Goal: Find specific page/section: Find specific page/section

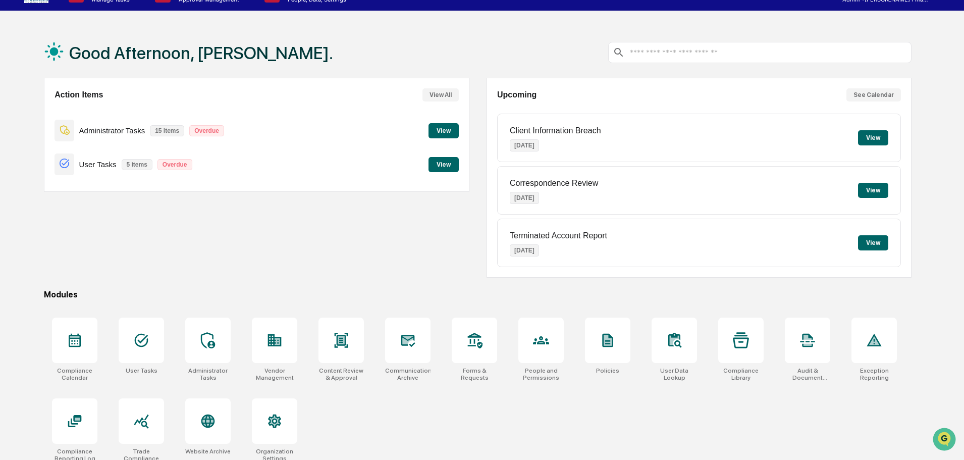
scroll to position [48, 0]
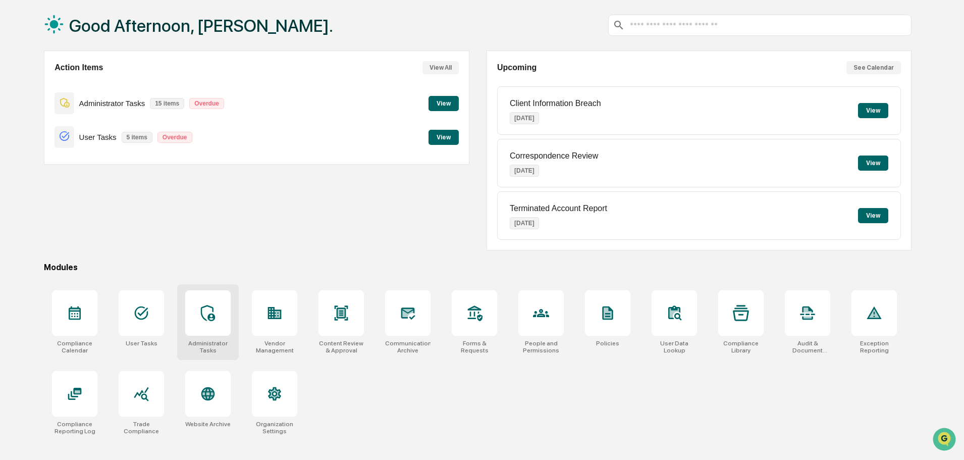
click at [195, 322] on div at bounding box center [207, 312] width 45 height 45
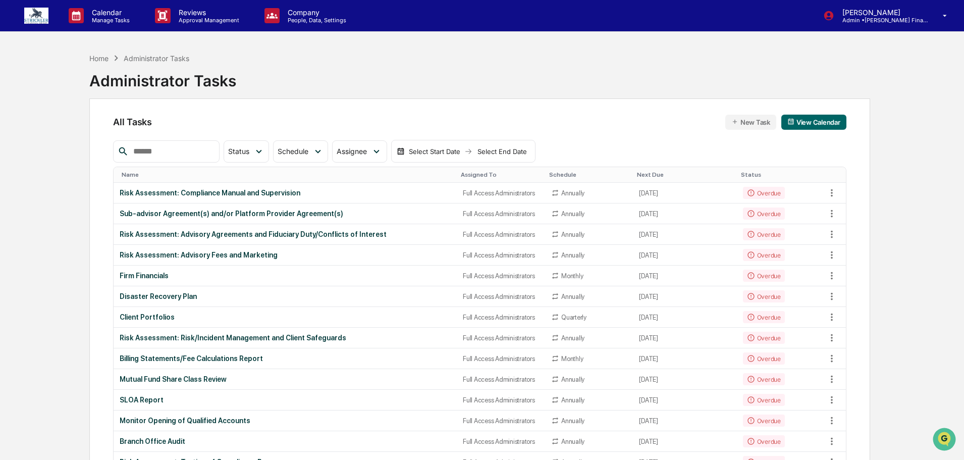
click at [212, 150] on input "text" at bounding box center [172, 151] width 86 height 13
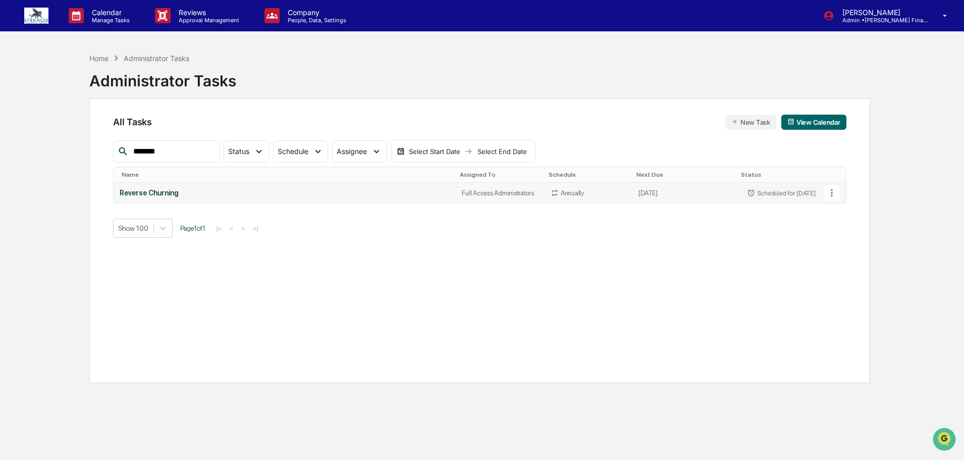
type input "*******"
click at [170, 188] on td "Reverse Churning" at bounding box center [285, 193] width 342 height 20
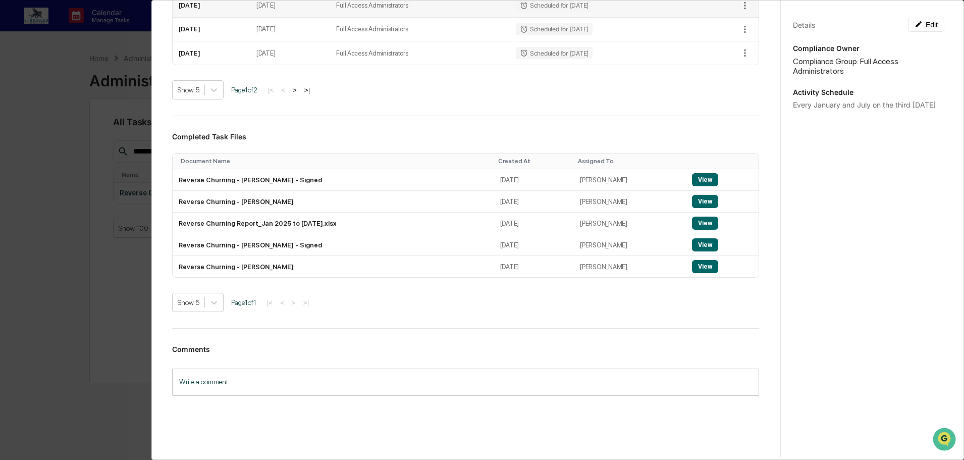
scroll to position [331, 0]
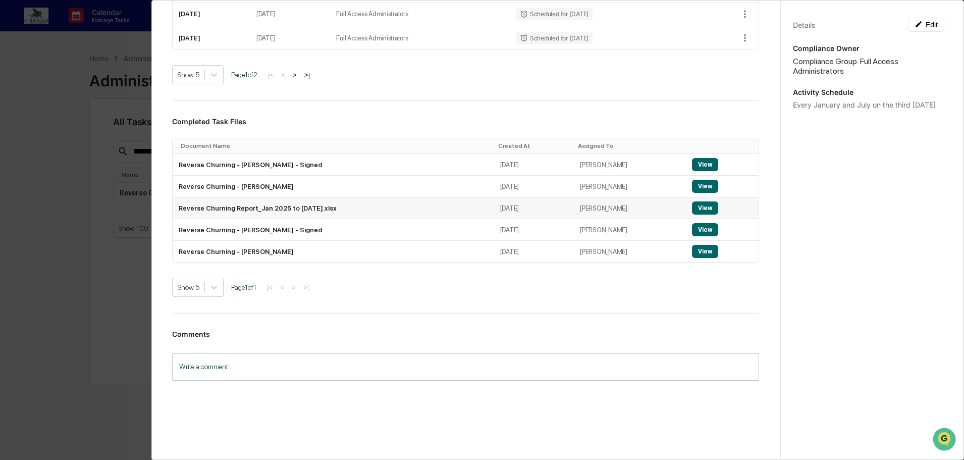
click at [705, 206] on button "View" at bounding box center [705, 207] width 26 height 13
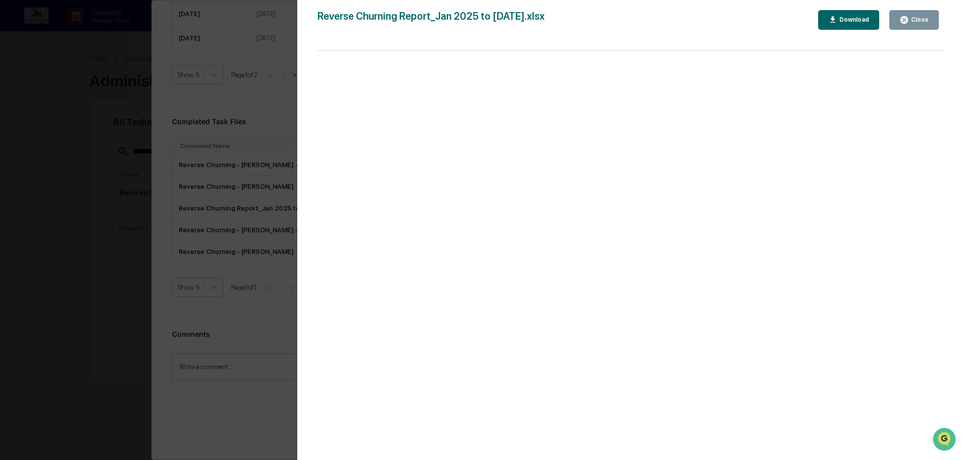
click at [920, 14] on button "Close" at bounding box center [913, 20] width 49 height 20
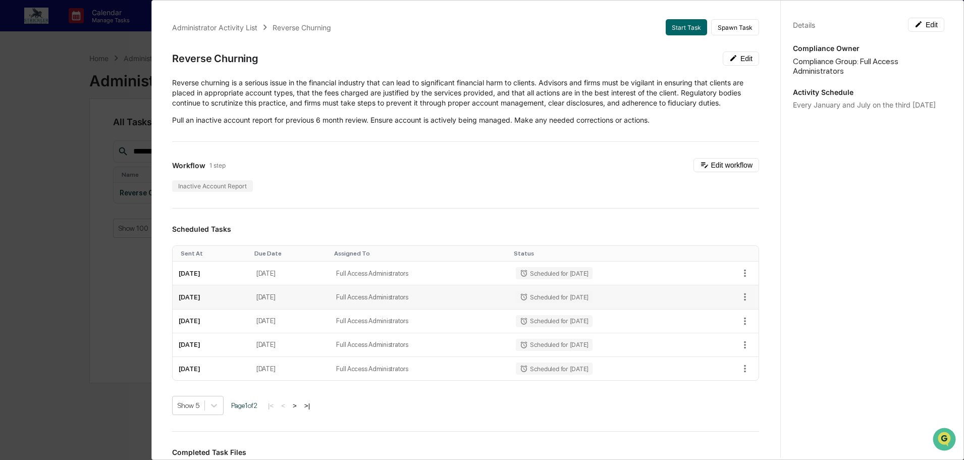
scroll to position [0, 0]
click at [76, 70] on div "Administrator Activity List Reverse Churning Start Task Spawn Task Reverse Chur…" at bounding box center [482, 230] width 964 height 460
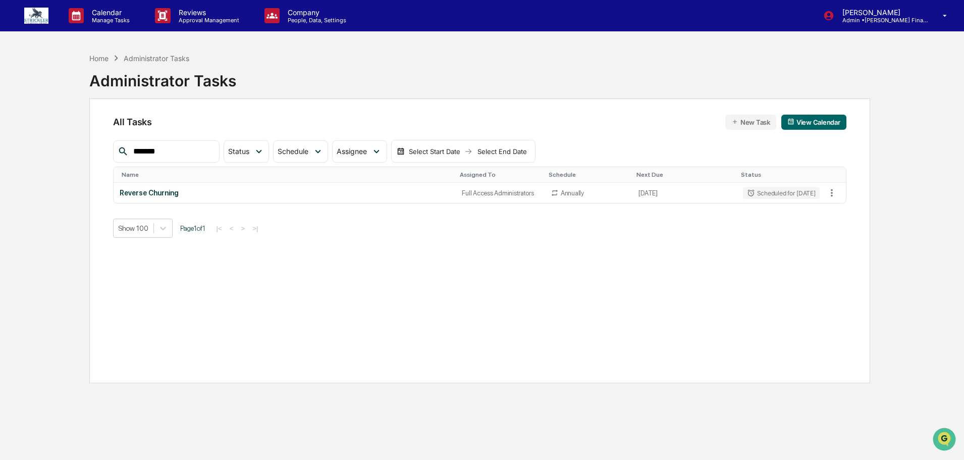
click at [85, 57] on div "Home Administrator Tasks Administrator Tasks All Tasks New Task View Calendar *…" at bounding box center [479, 278] width 811 height 460
click at [94, 57] on div "Home" at bounding box center [98, 58] width 19 height 9
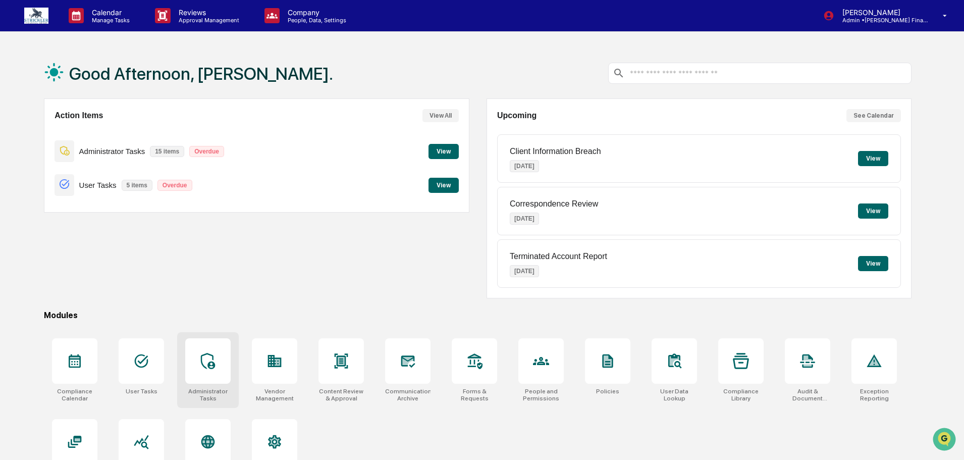
click at [223, 373] on div at bounding box center [207, 360] width 45 height 45
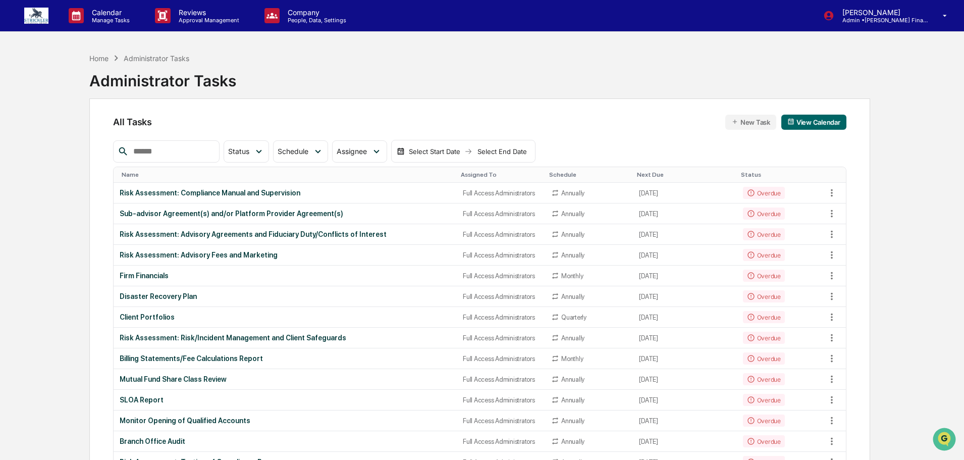
click at [176, 147] on input "text" at bounding box center [172, 151] width 86 height 13
type input "******"
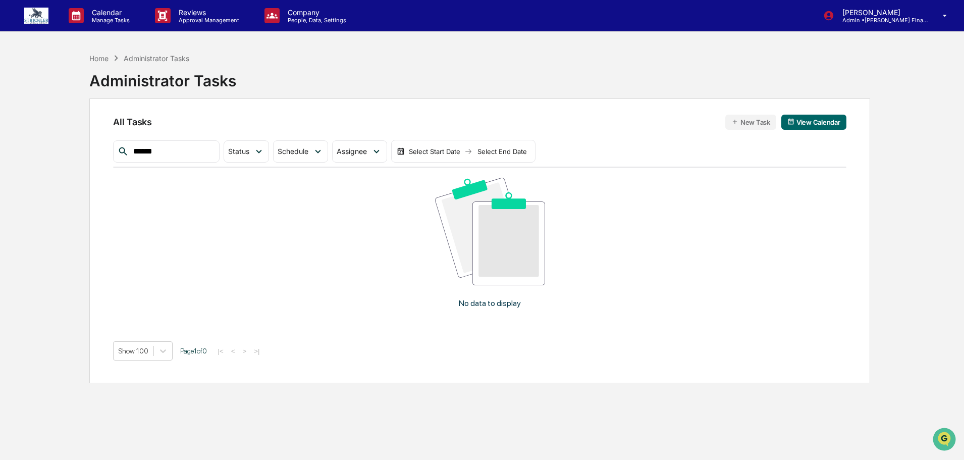
drag, startPoint x: 142, startPoint y: 152, endPoint x: 48, endPoint y: 152, distance: 93.9
click at [80, 152] on div "Home Administrator Tasks Administrator Tasks All Tasks New Task View Calendar *…" at bounding box center [479, 278] width 811 height 460
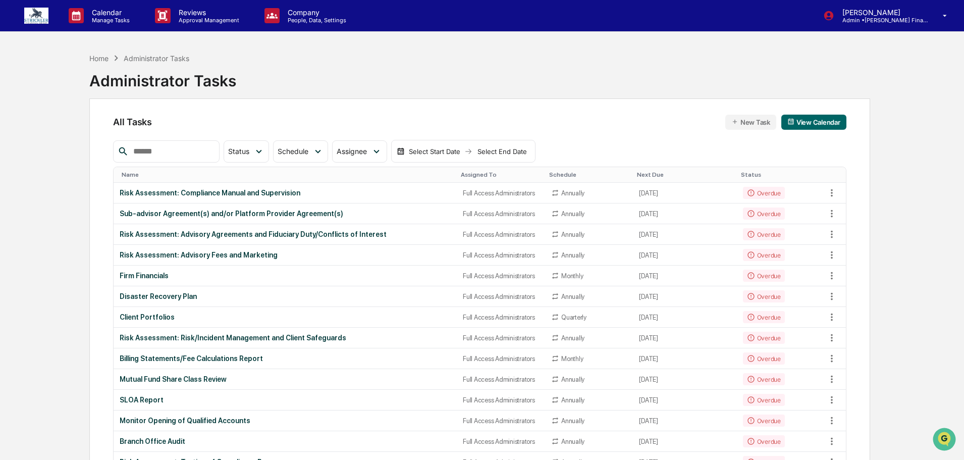
click at [36, 9] on img at bounding box center [36, 16] width 24 height 16
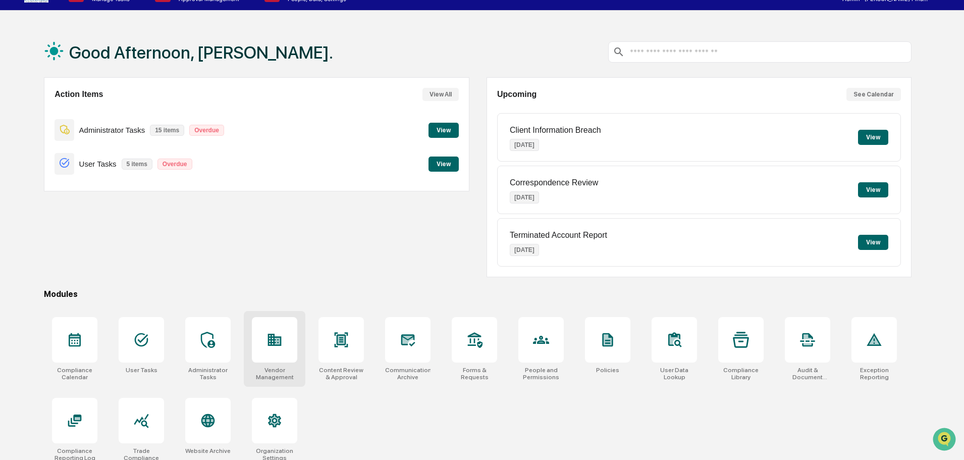
scroll to position [48, 0]
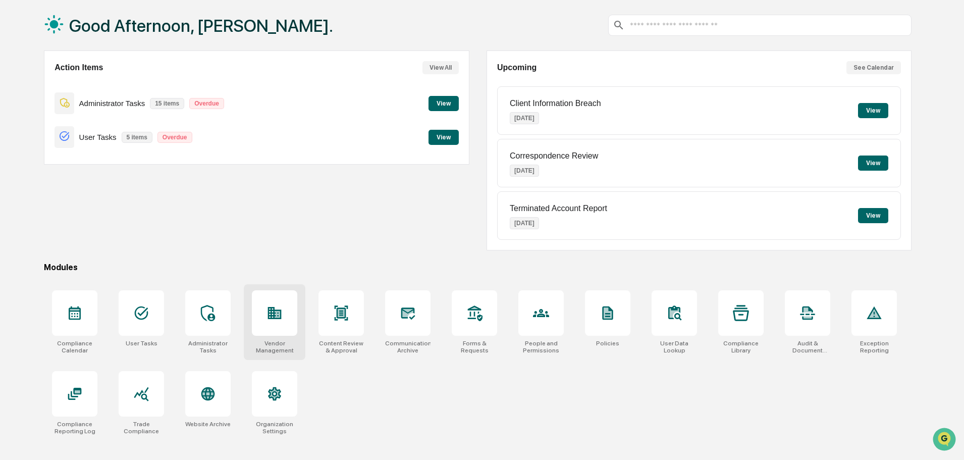
click at [291, 328] on div at bounding box center [274, 312] width 45 height 45
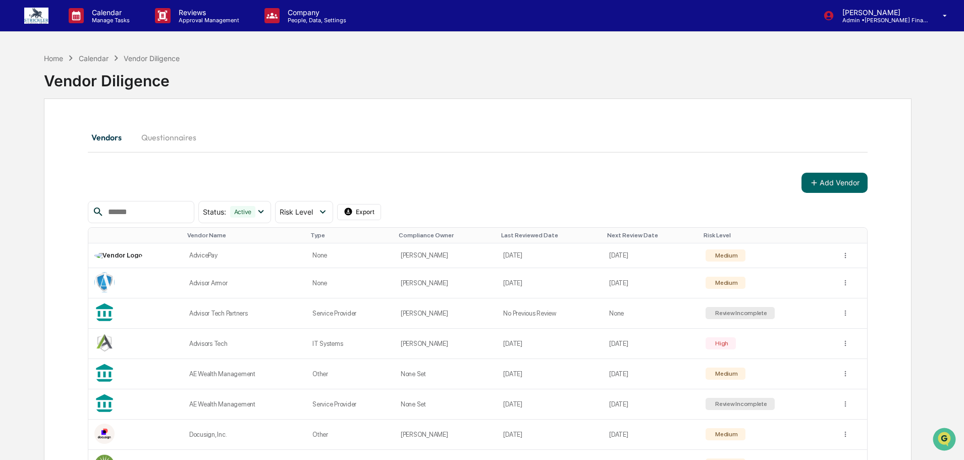
click at [88, 66] on div "Vendor Diligence" at bounding box center [478, 77] width 868 height 26
click at [141, 61] on div "Vendor Diligence" at bounding box center [152, 58] width 56 height 9
click at [36, 12] on img at bounding box center [36, 16] width 24 height 16
